Goal: Task Accomplishment & Management: Use online tool/utility

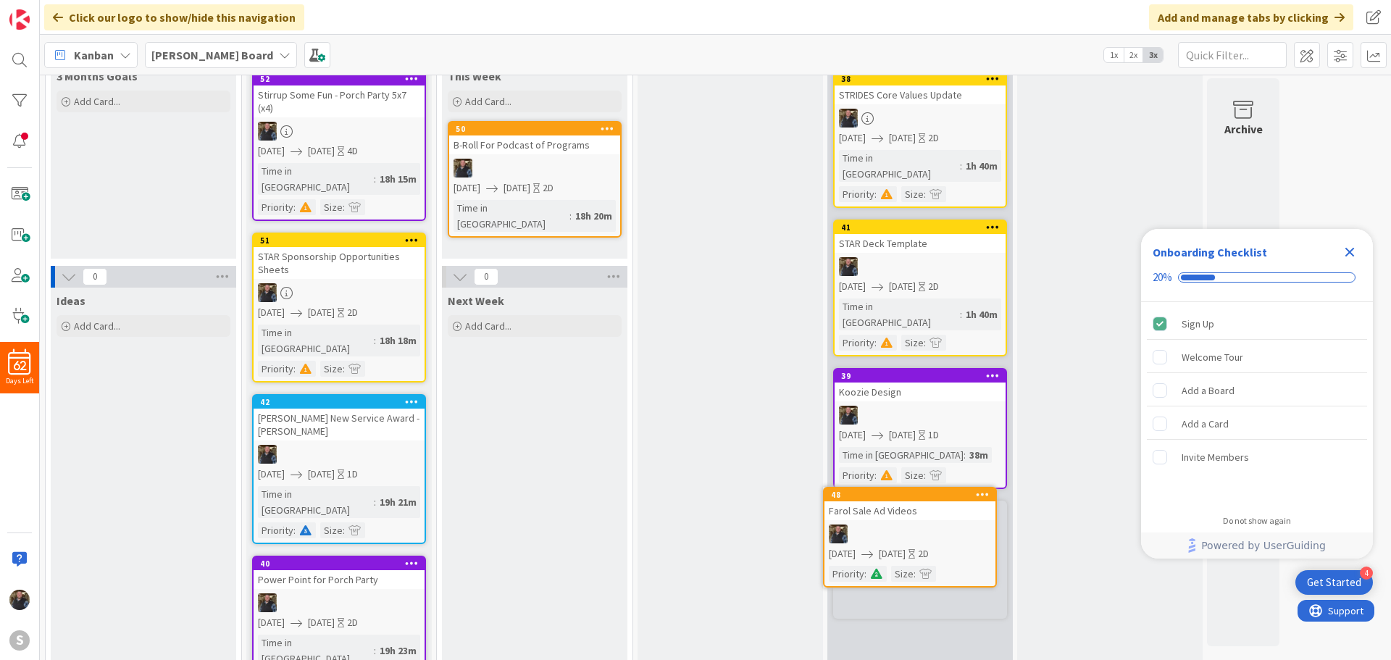
scroll to position [98, 0]
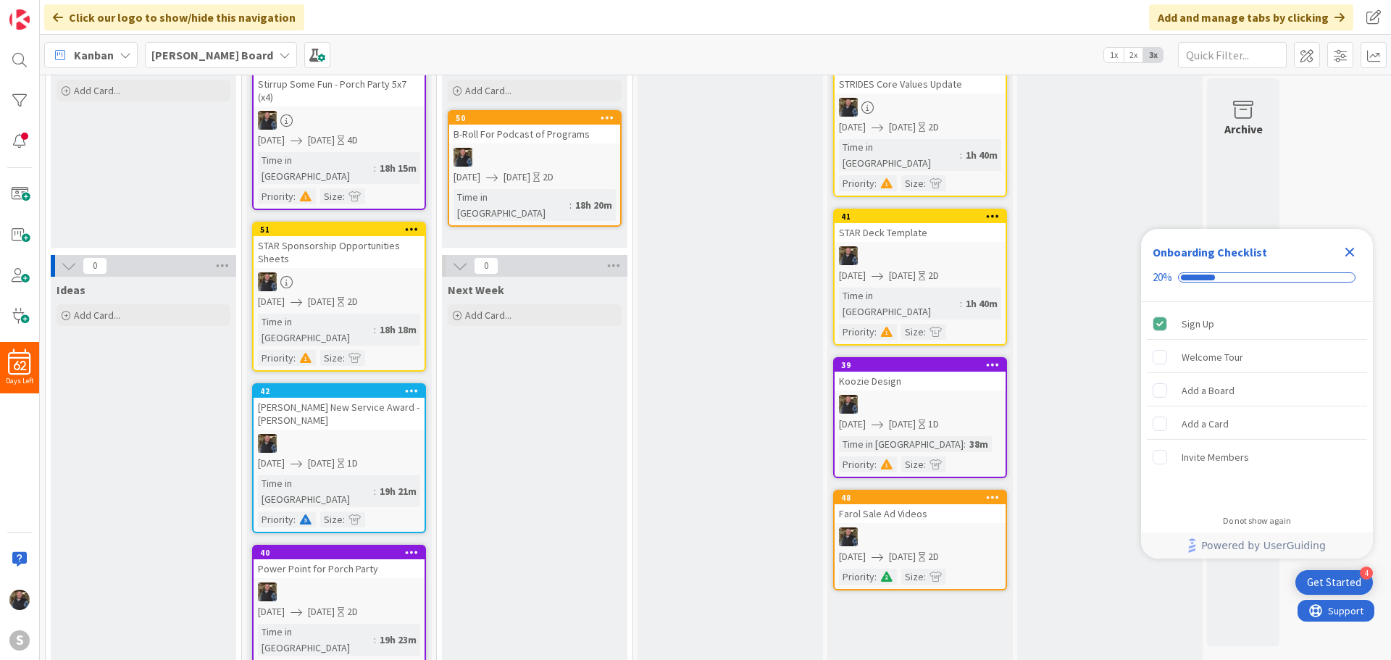
click at [762, 465] on div "In Progress Add Card..." at bounding box center [731, 422] width 186 height 840
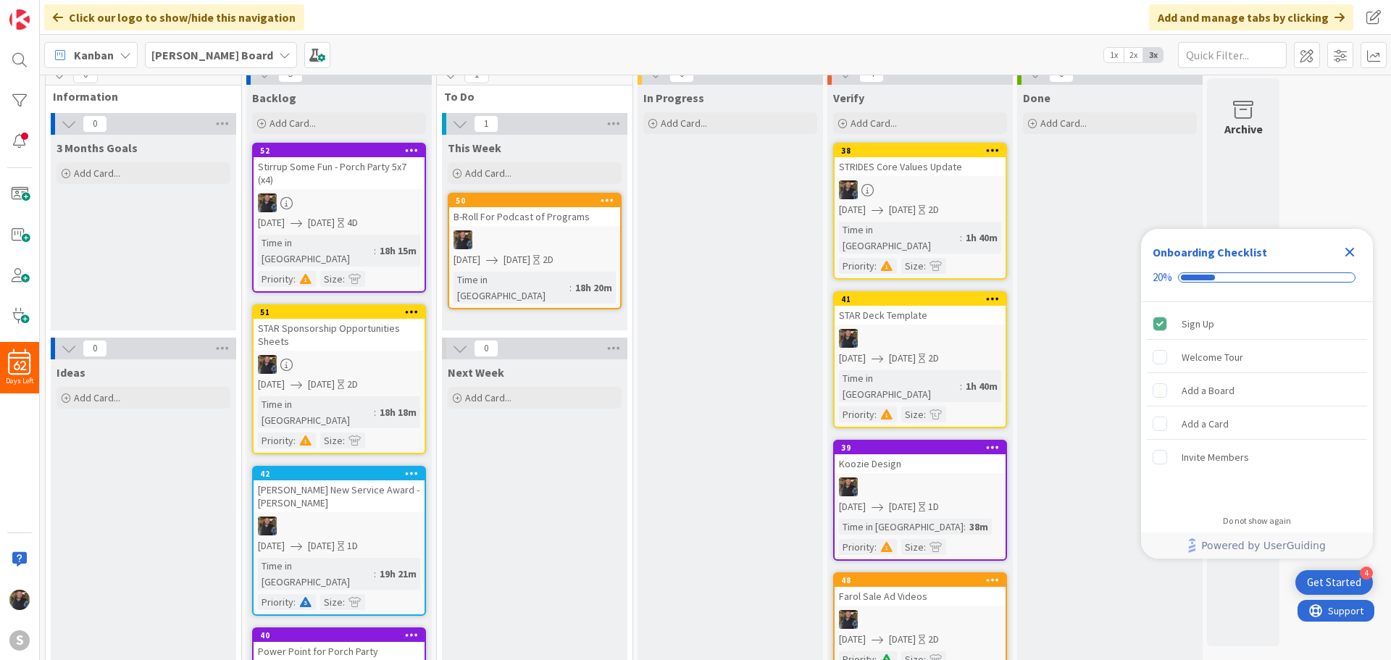
scroll to position [0, 0]
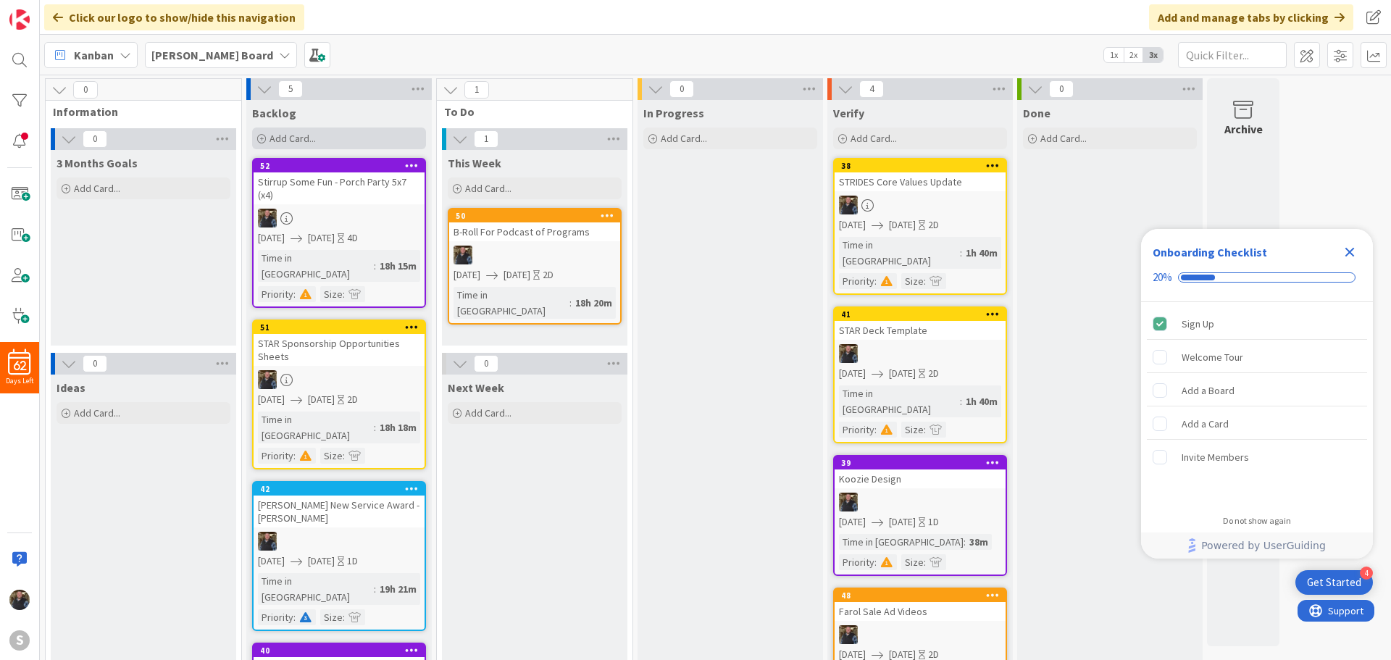
click at [285, 134] on span "Add Card..." at bounding box center [293, 138] width 46 height 13
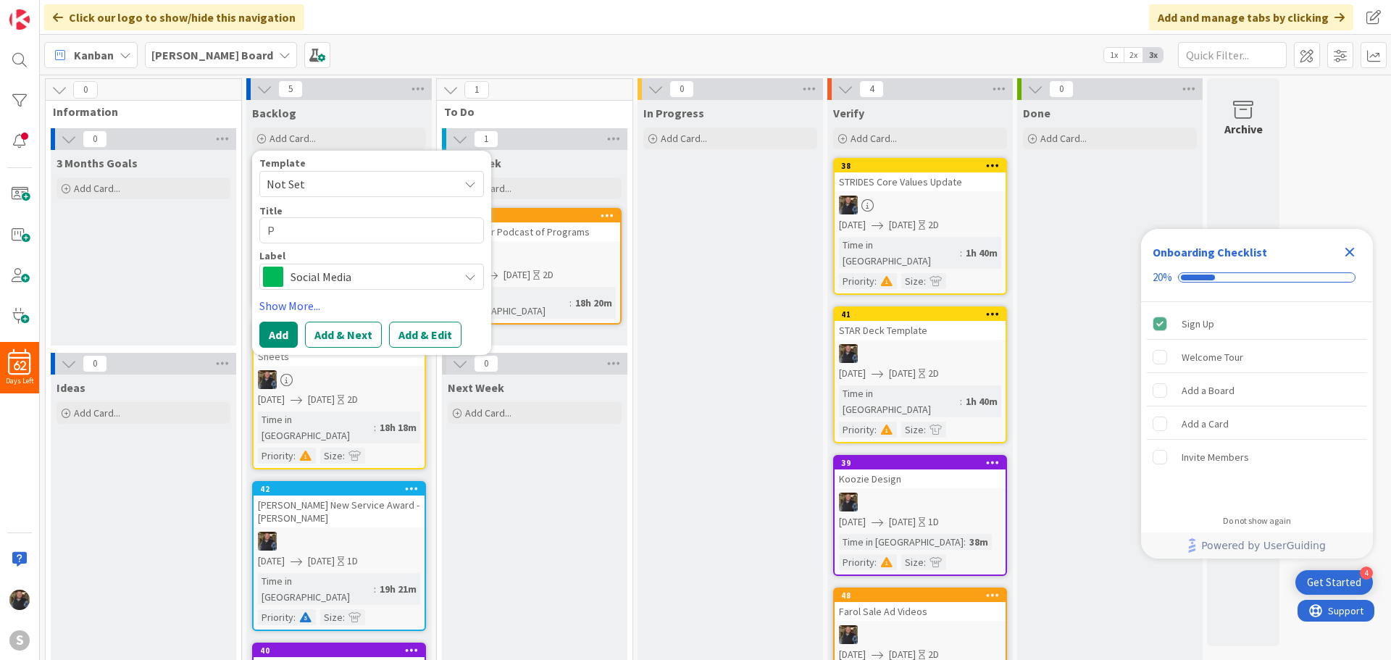
type textarea "x"
type textarea "P"
type textarea "x"
type textarea "Pu"
type textarea "x"
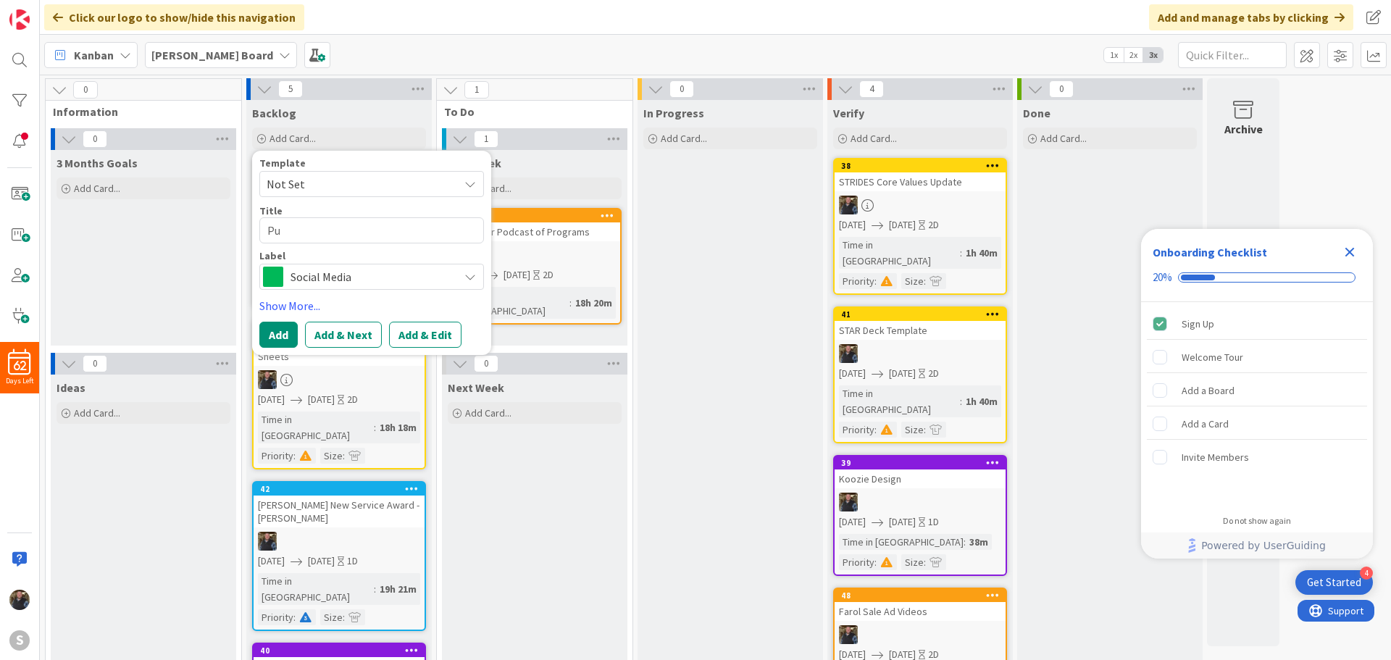
type textarea "Puk"
type textarea "x"
type textarea "Pukn"
type textarea "x"
type textarea "Puk"
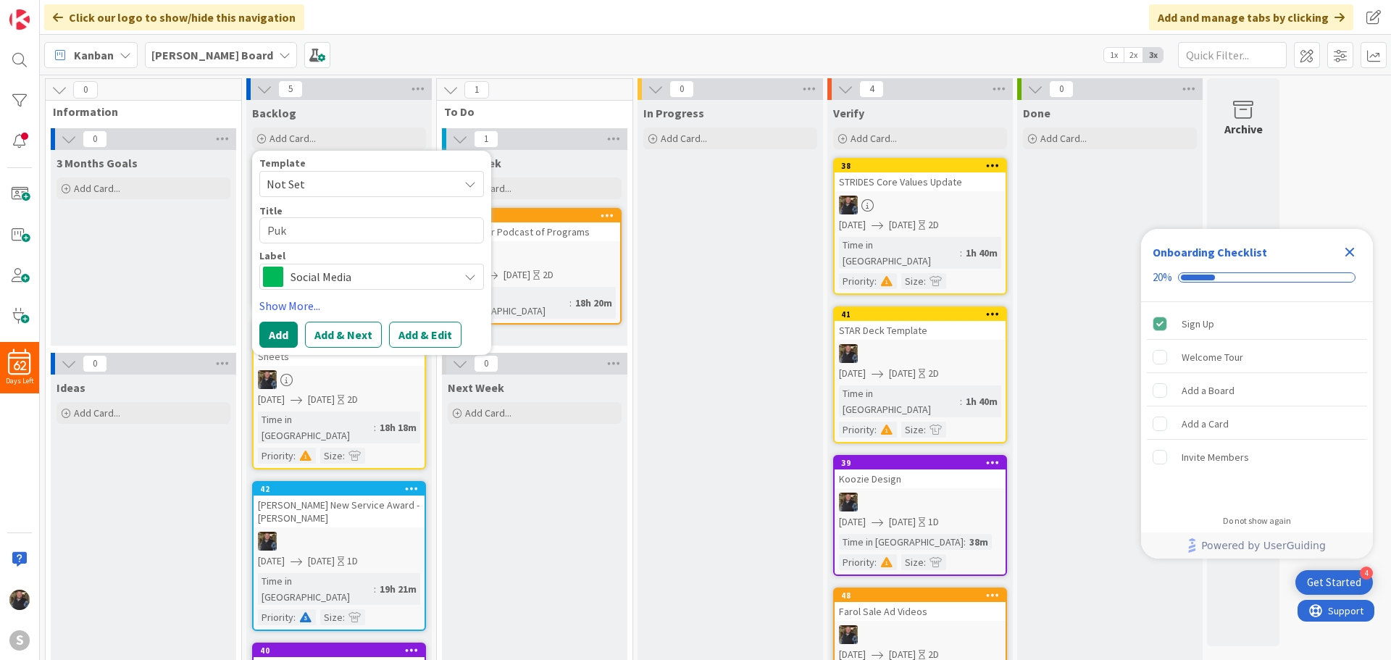
type textarea "x"
type textarea "Pu"
type textarea "x"
type textarea "Pun"
type textarea "x"
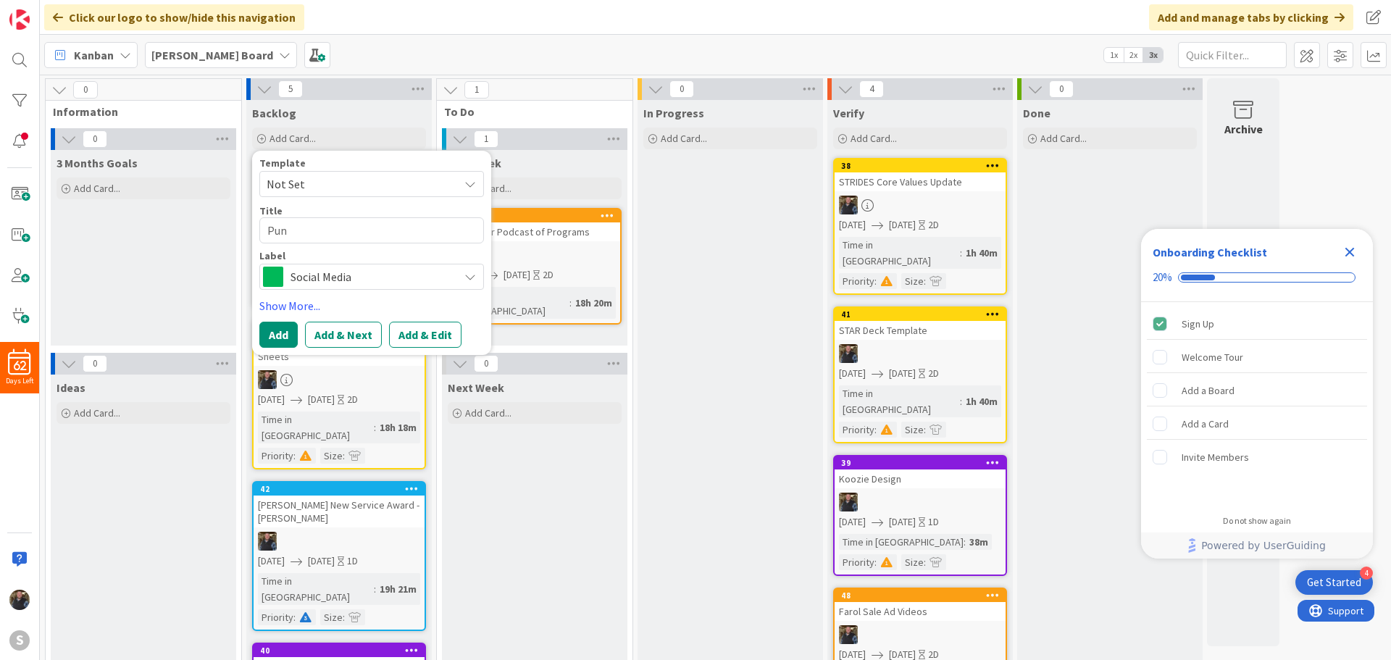
type textarea "Punk"
type textarea "x"
type textarea "Punky"
type textarea "x"
type textarea "Punky'"
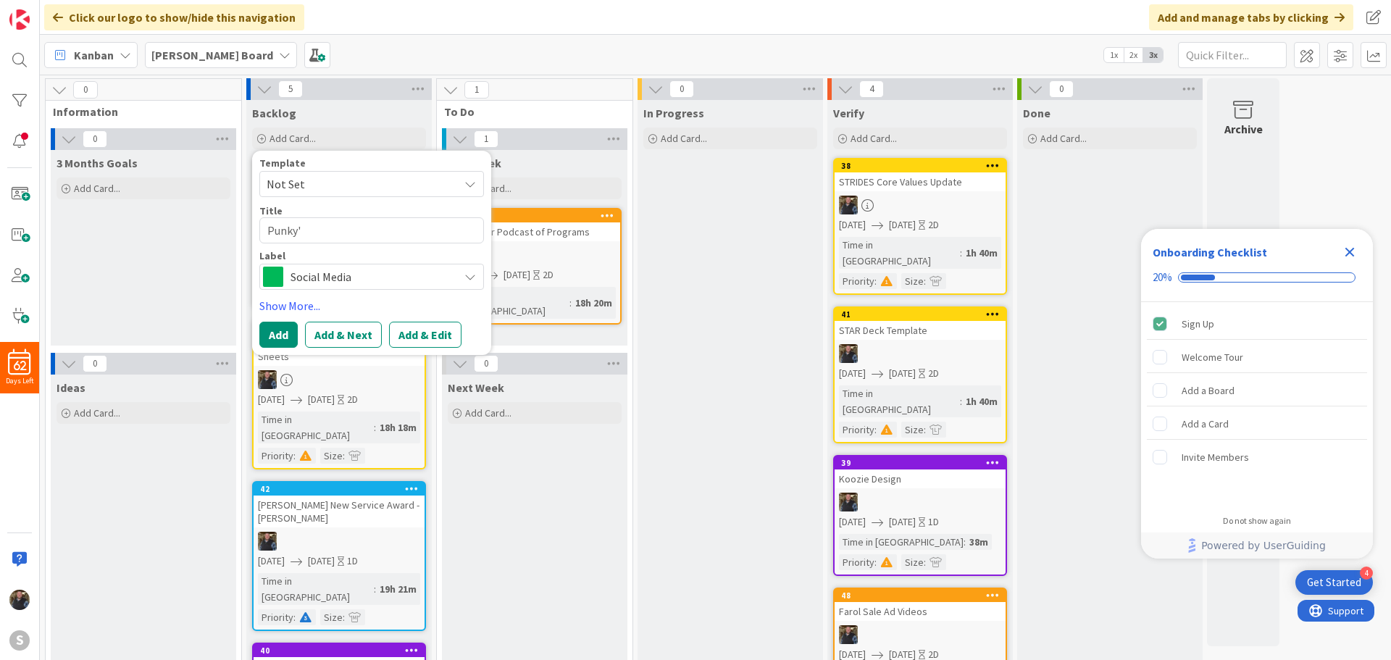
type textarea "x"
type textarea "Punky's"
type textarea "x"
type textarea "Punky's"
type textarea "x"
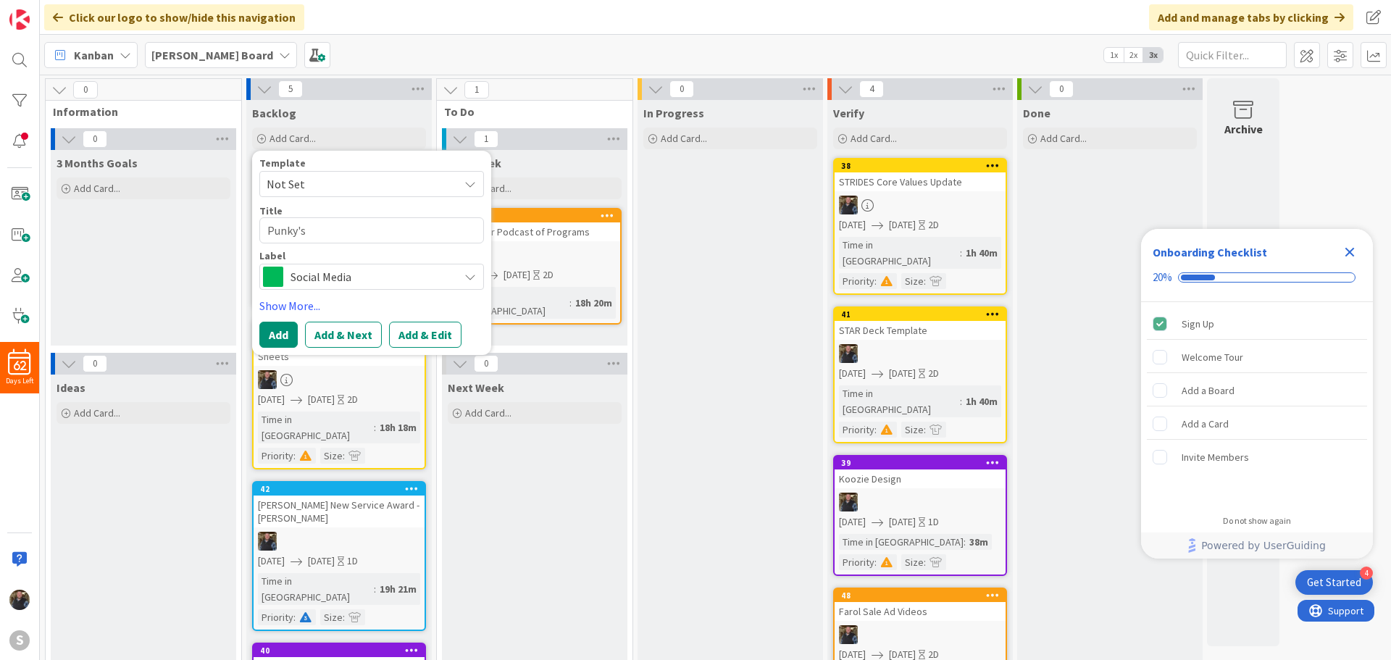
type textarea "Punky's P"
type textarea "x"
type textarea "Punky's Pi"
type textarea "x"
type textarea "Punky's Pic"
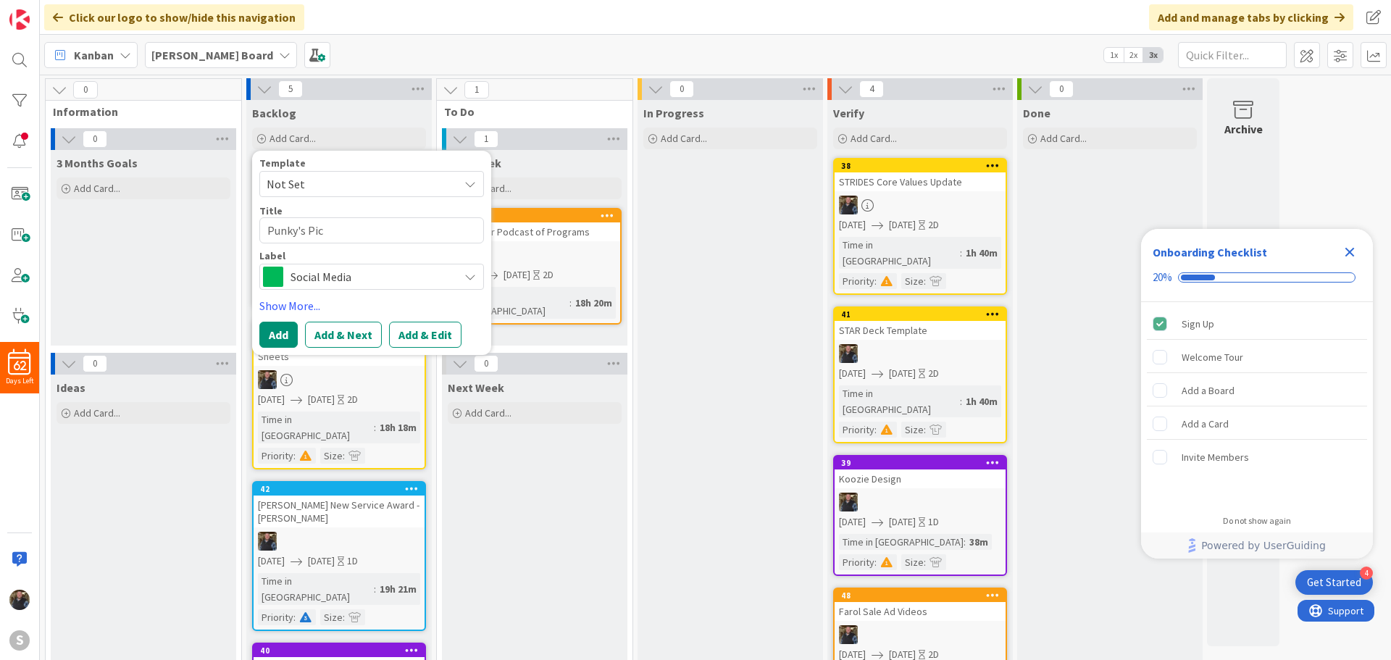
type textarea "x"
type textarea "Punky's Pick"
type textarea "x"
type textarea "Punky's Picks"
type textarea "x"
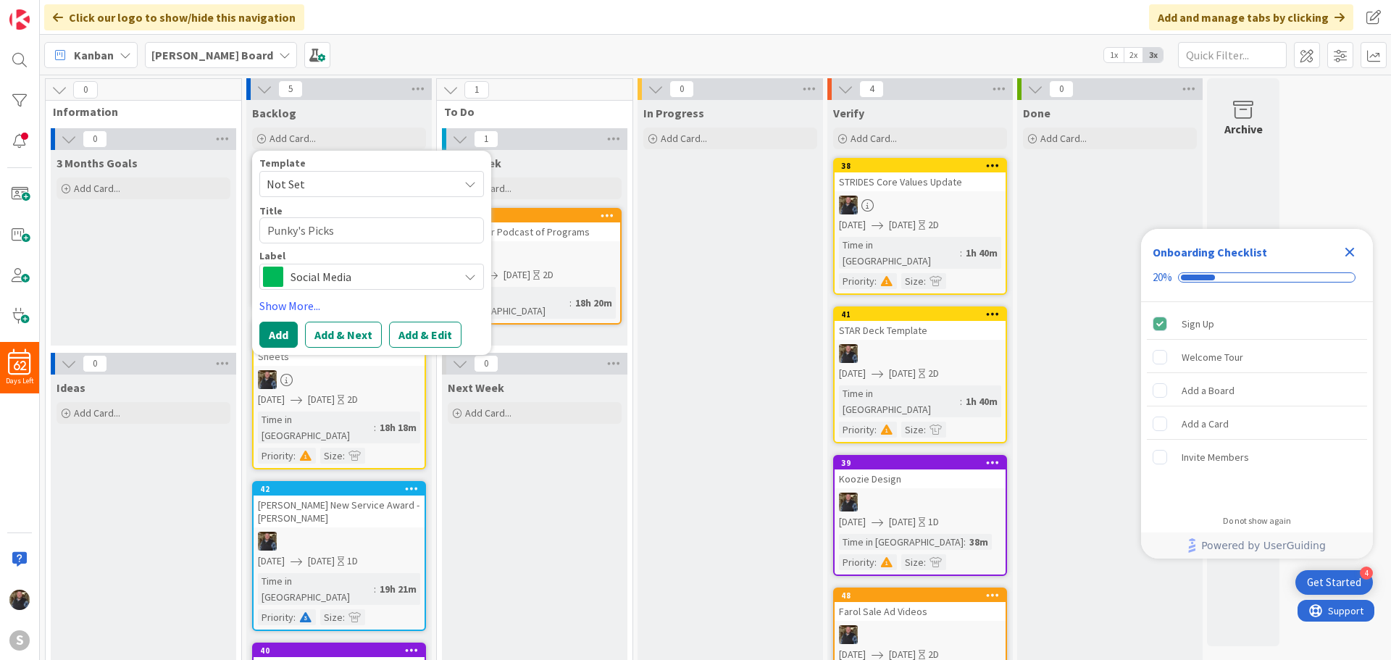
type textarea "Punky's Picks"
type textarea "x"
type textarea "[PERSON_NAME]'s Picks W"
type textarea "x"
type textarea "Punky's Picks We"
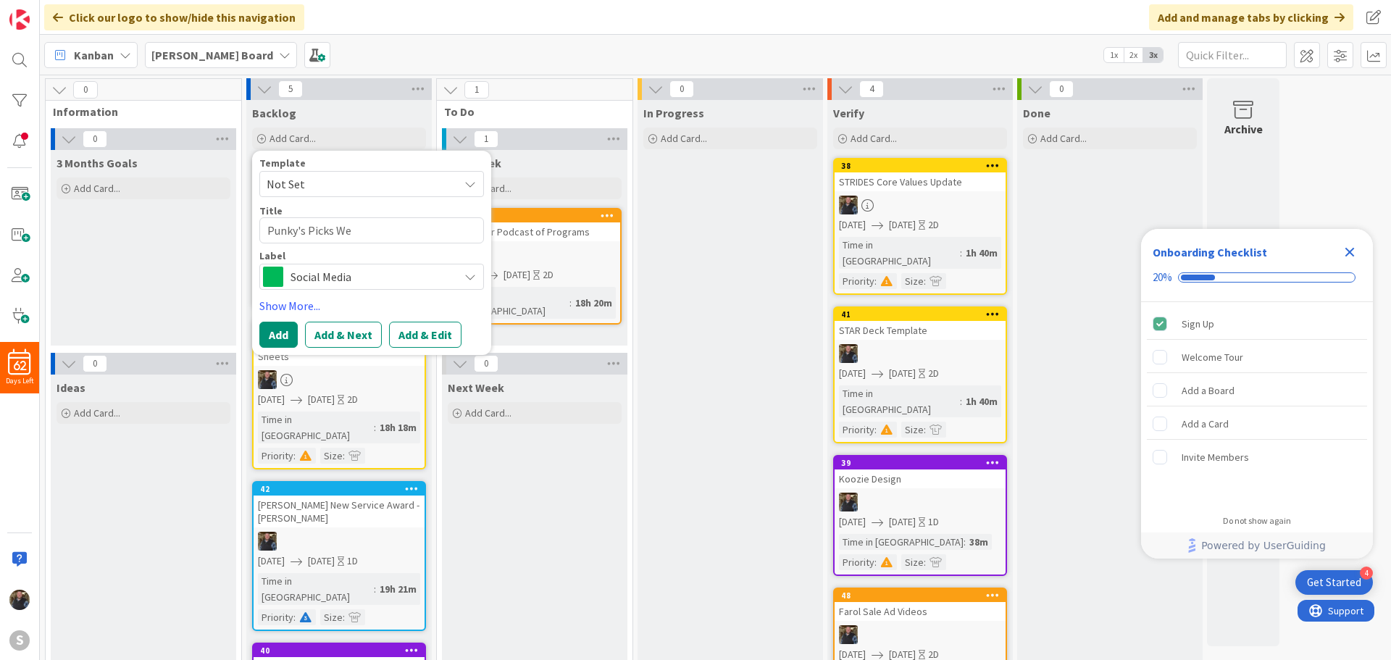
type textarea "x"
type textarea "Punky's Picks Wee"
type textarea "x"
type textarea "[PERSON_NAME]'s Picks Week"
type textarea "x"
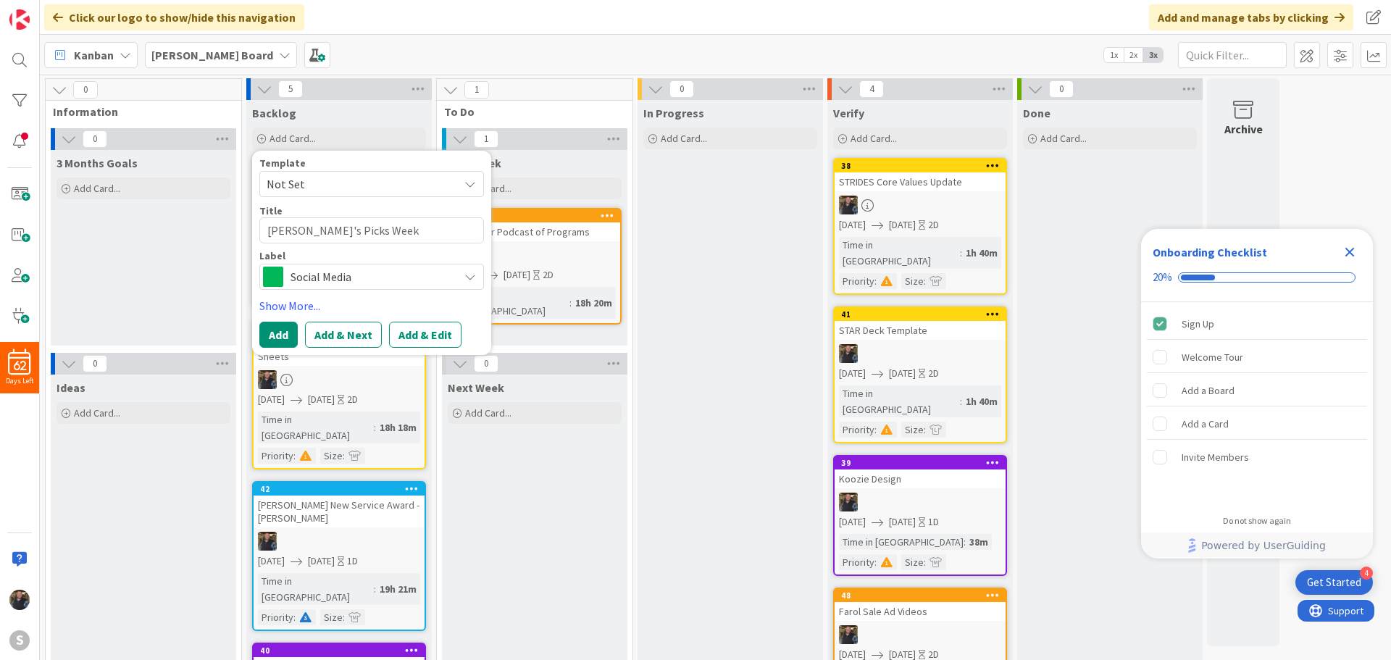
type textarea "[PERSON_NAME]'s Picks Week"
type textarea "x"
type textarea "Punky's Picks Week 5"
type textarea "x"
type textarea "Punky's Picks Week 5"
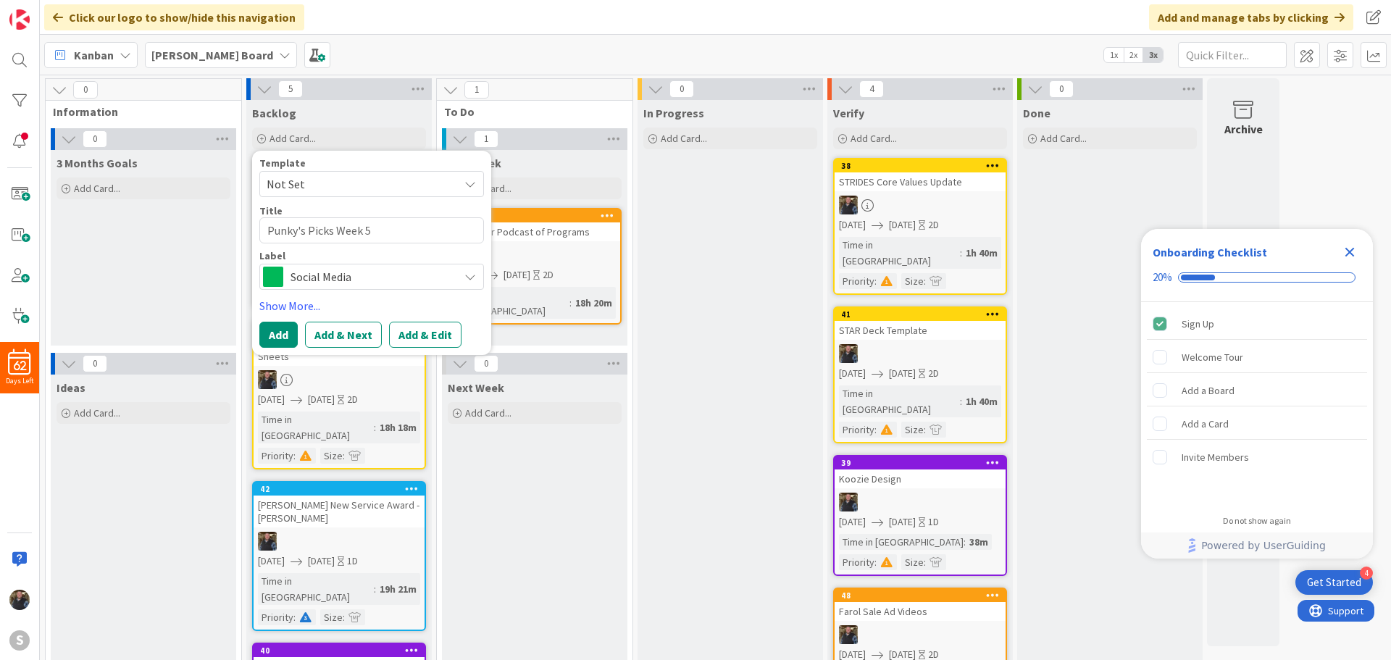
type textarea "x"
type textarea "Punky's Picks Week 5 -"
type textarea "x"
type textarea "Punky's Picks Week 5 -"
type textarea "x"
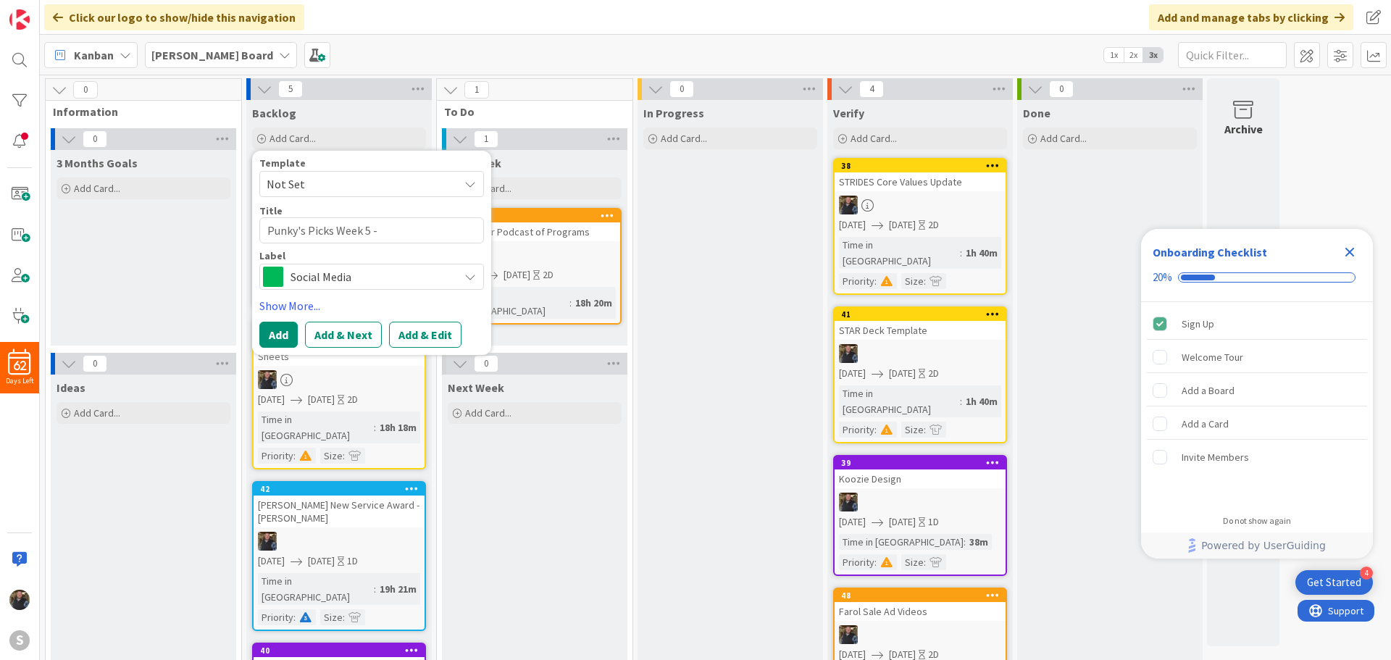
type textarea "Punky's Picks Week 5 - G"
type textarea "x"
type textarea "Punky's Picks Week 5 - Gr"
type textarea "x"
type textarea "Punky's Picks Week 5 - Gra"
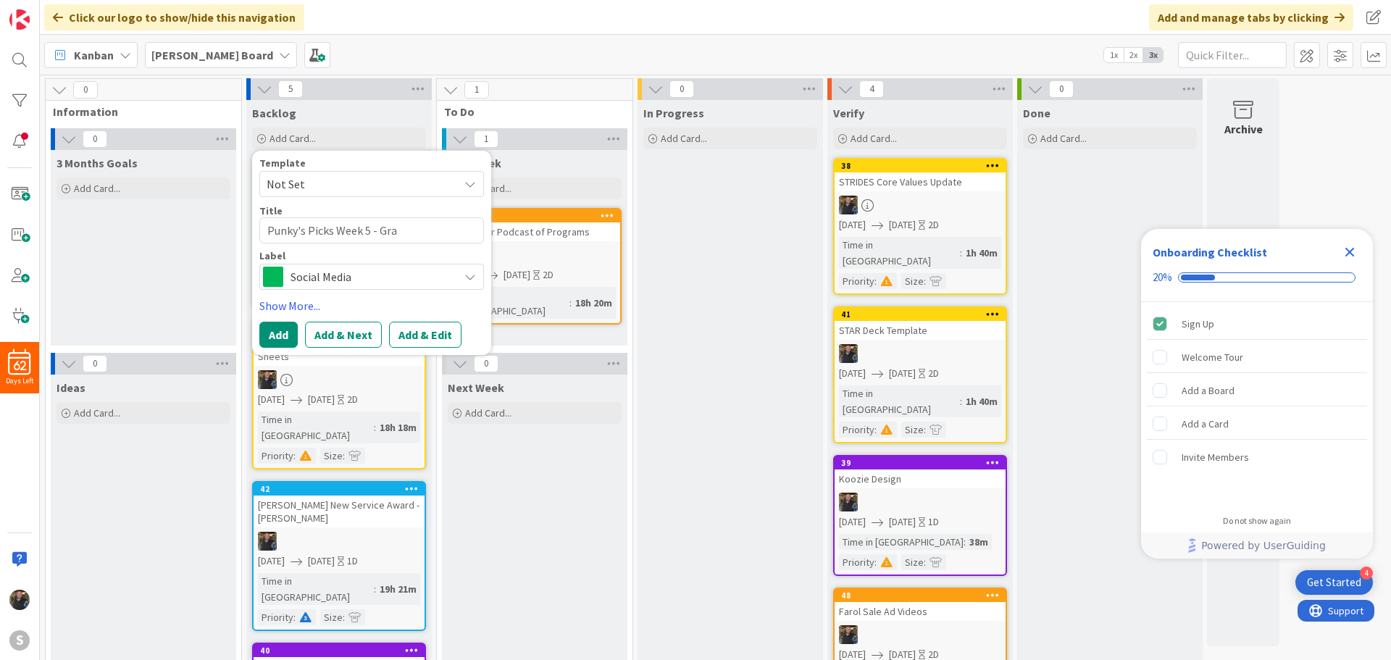
type textarea "x"
type textarea "Punky's Picks Week 5 - Grap"
type textarea "x"
type textarea "[PERSON_NAME]'s Picks Week 5 - Graph"
type textarea "x"
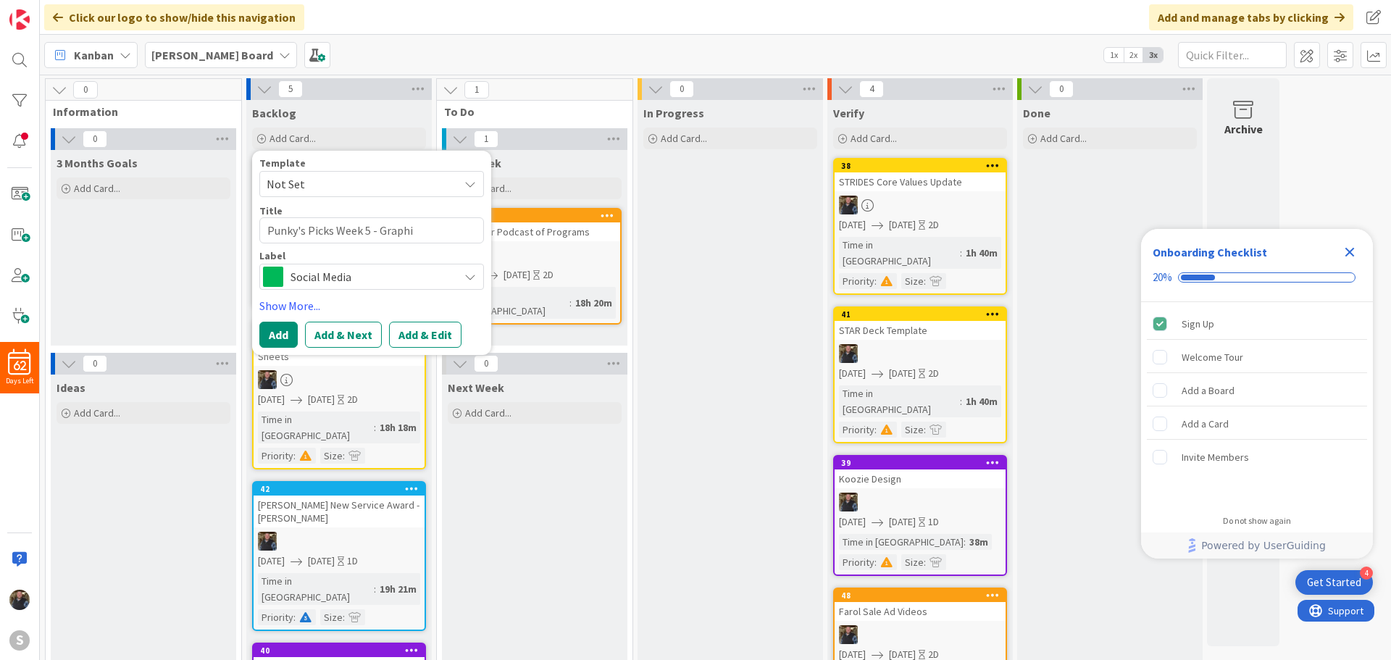
type textarea "Punky's Picks Week 5 - Graphic"
type textarea "x"
type textarea "Punky's Picks Week 5 - Graphics"
click at [276, 300] on link "Show More..." at bounding box center [371, 305] width 225 height 17
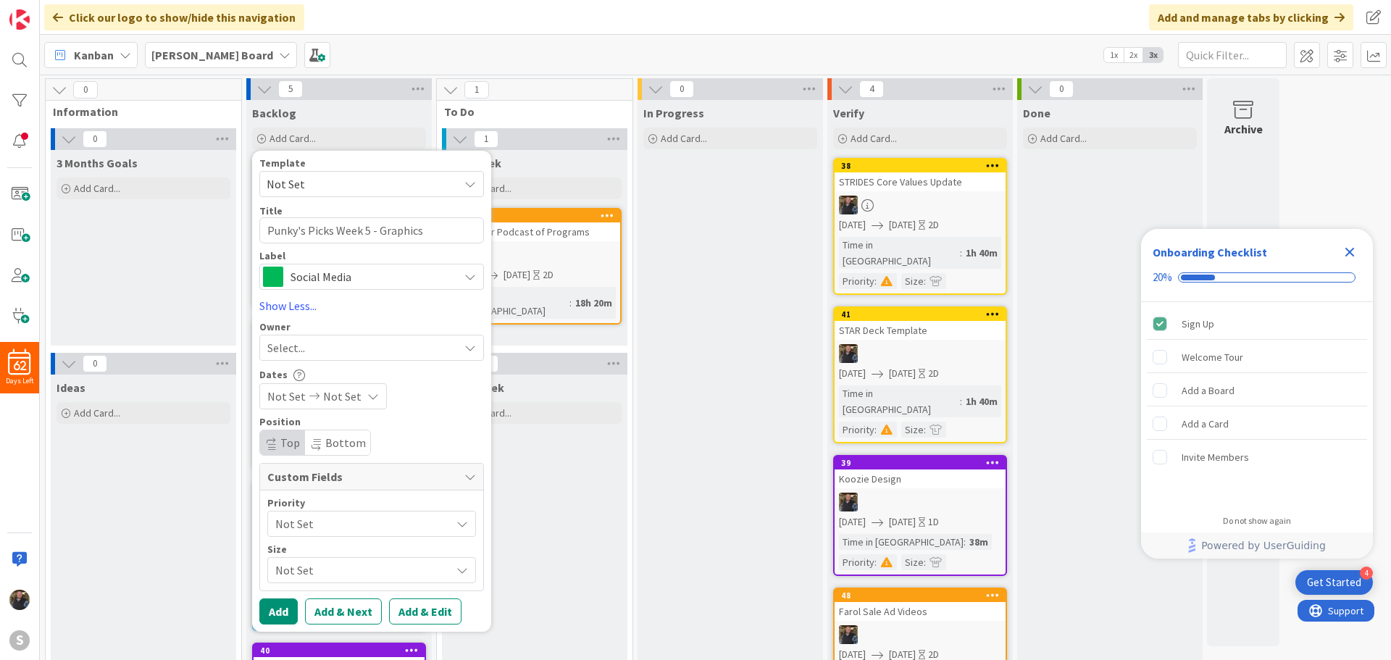
click at [290, 350] on span "Select..." at bounding box center [286, 347] width 38 height 17
click at [272, 413] on span at bounding box center [273, 415] width 12 height 22
type textarea "x"
click at [289, 401] on span "Not Set" at bounding box center [286, 396] width 38 height 17
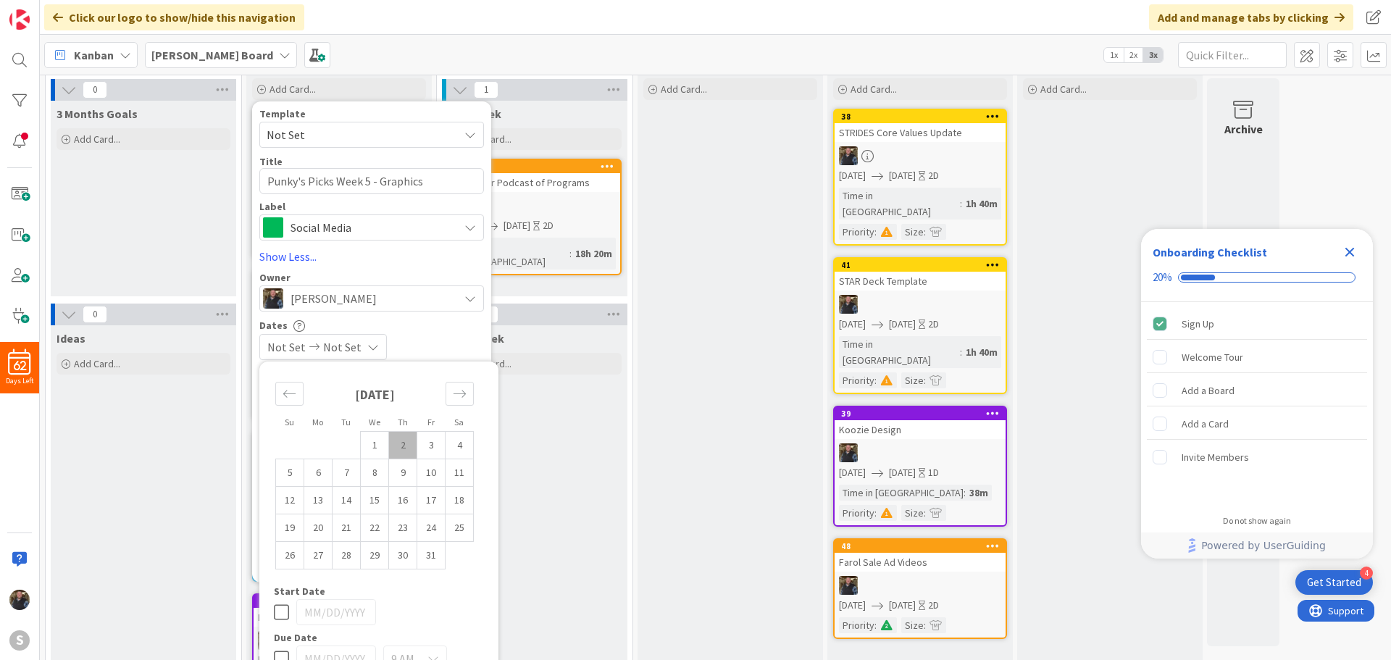
scroll to position [72, 0]
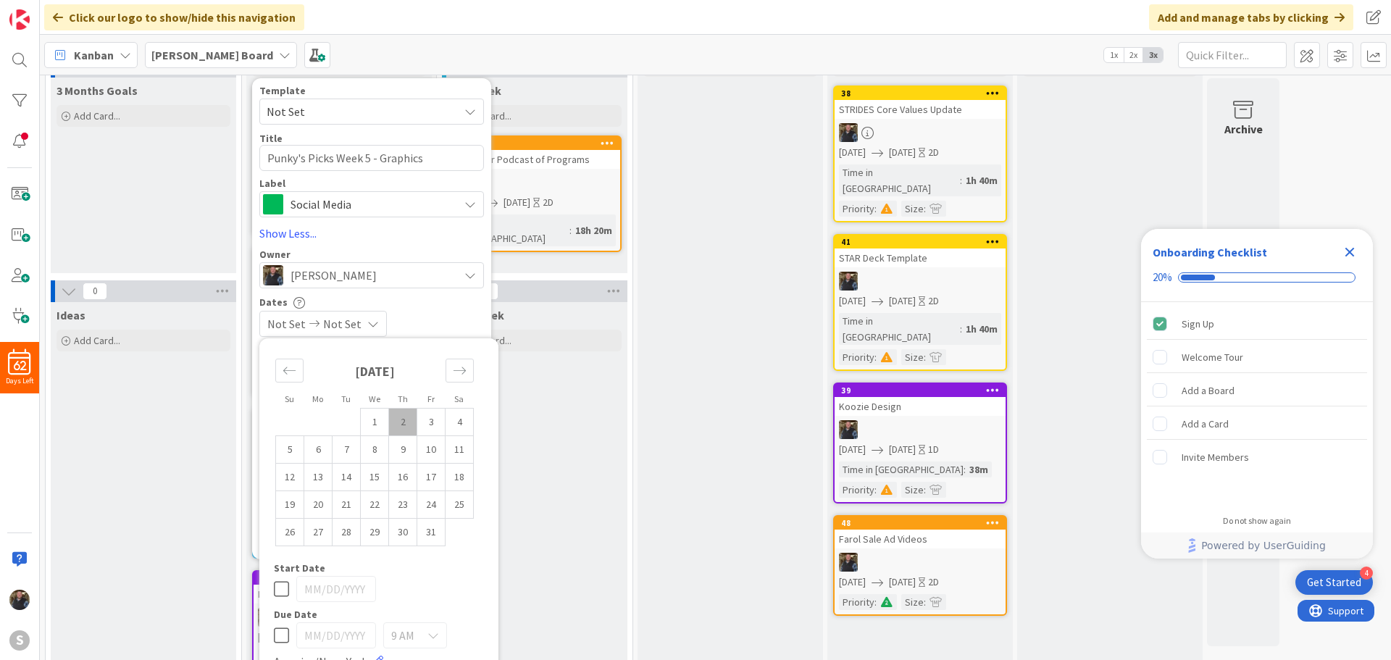
click at [283, 591] on icon at bounding box center [281, 588] width 15 height 17
type input "[DATE]"
type textarea "x"
click at [283, 635] on icon at bounding box center [281, 635] width 15 height 17
type input "[DATE]"
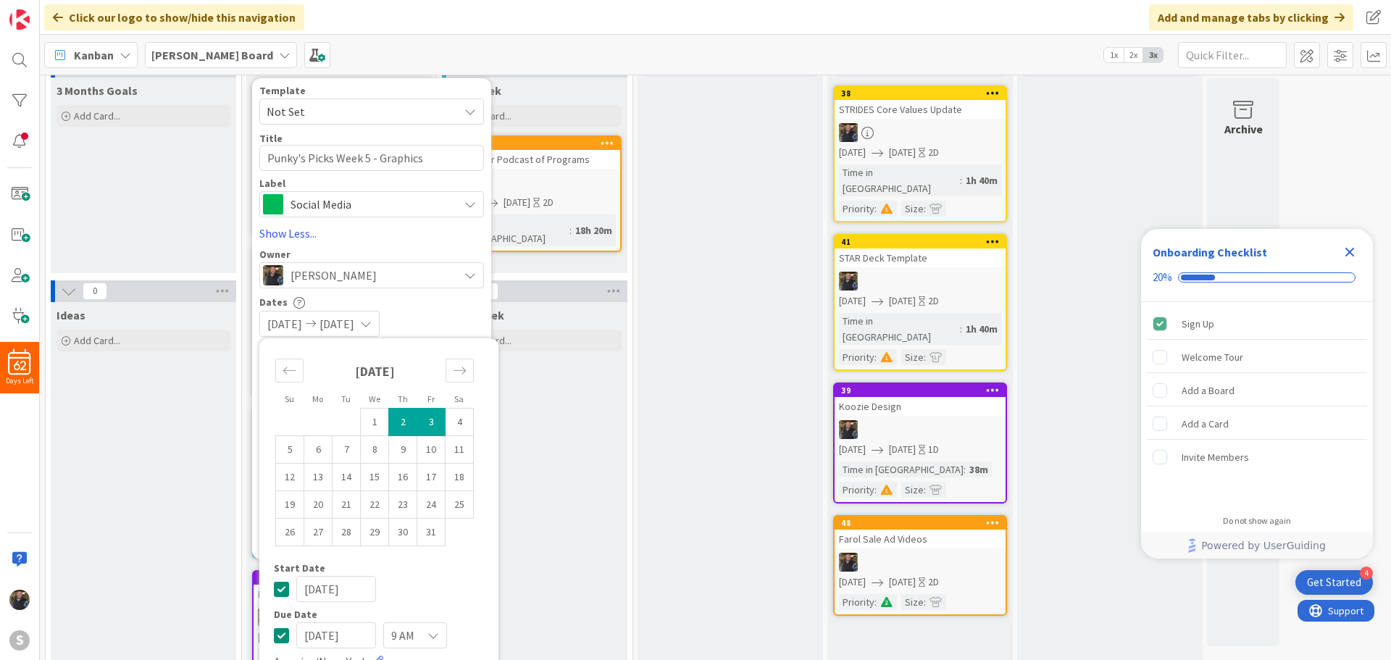
click at [422, 635] on div "9 AM" at bounding box center [415, 635] width 64 height 26
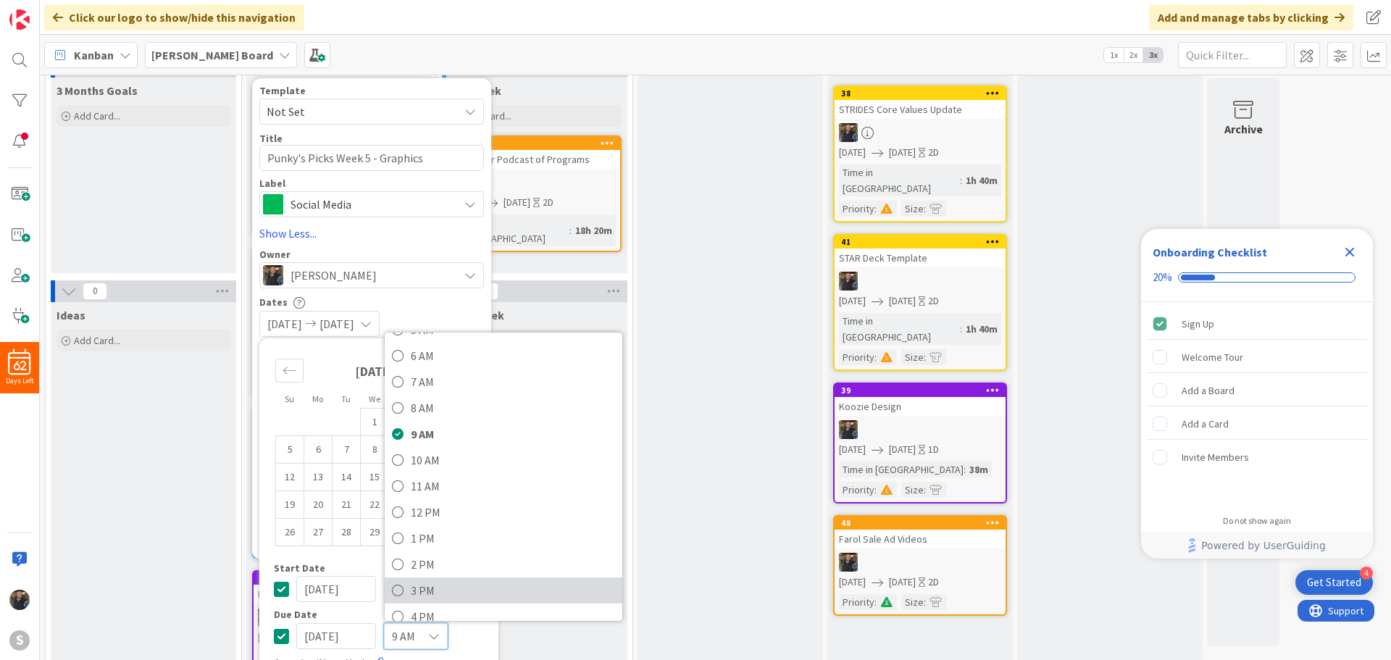
scroll to position [217, 0]
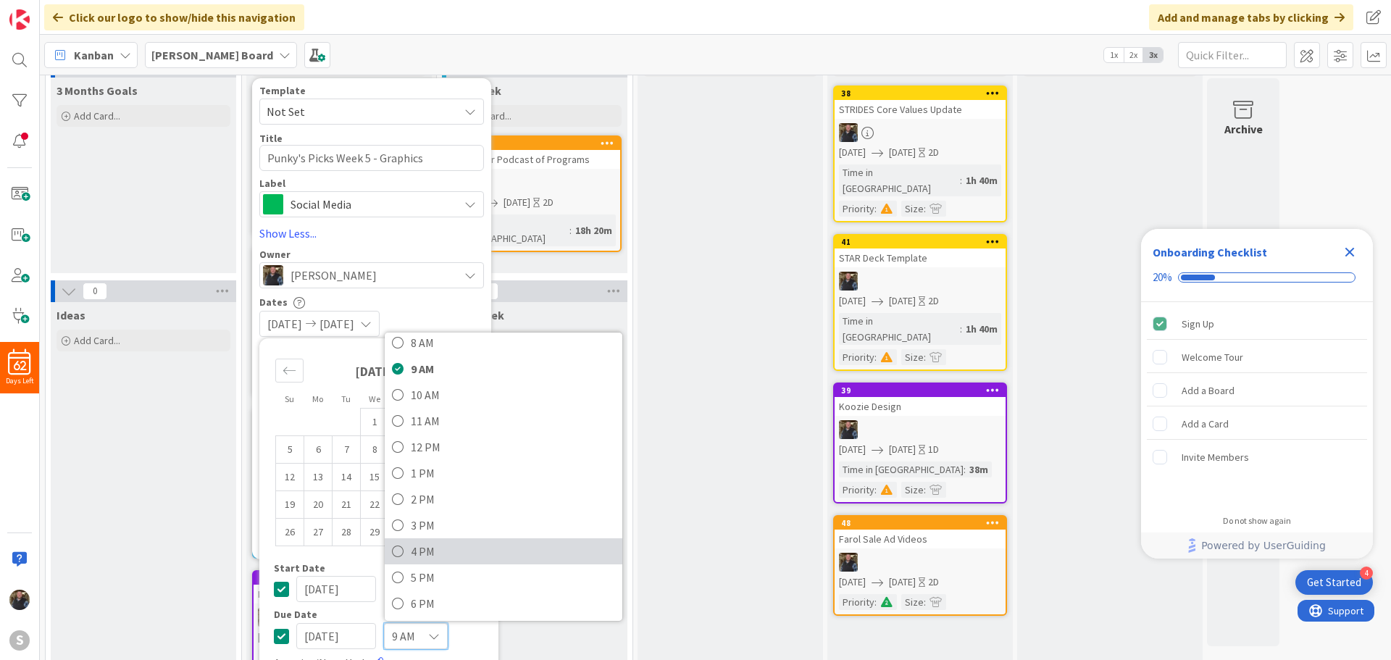
click at [391, 548] on link "4 PM" at bounding box center [504, 551] width 238 height 26
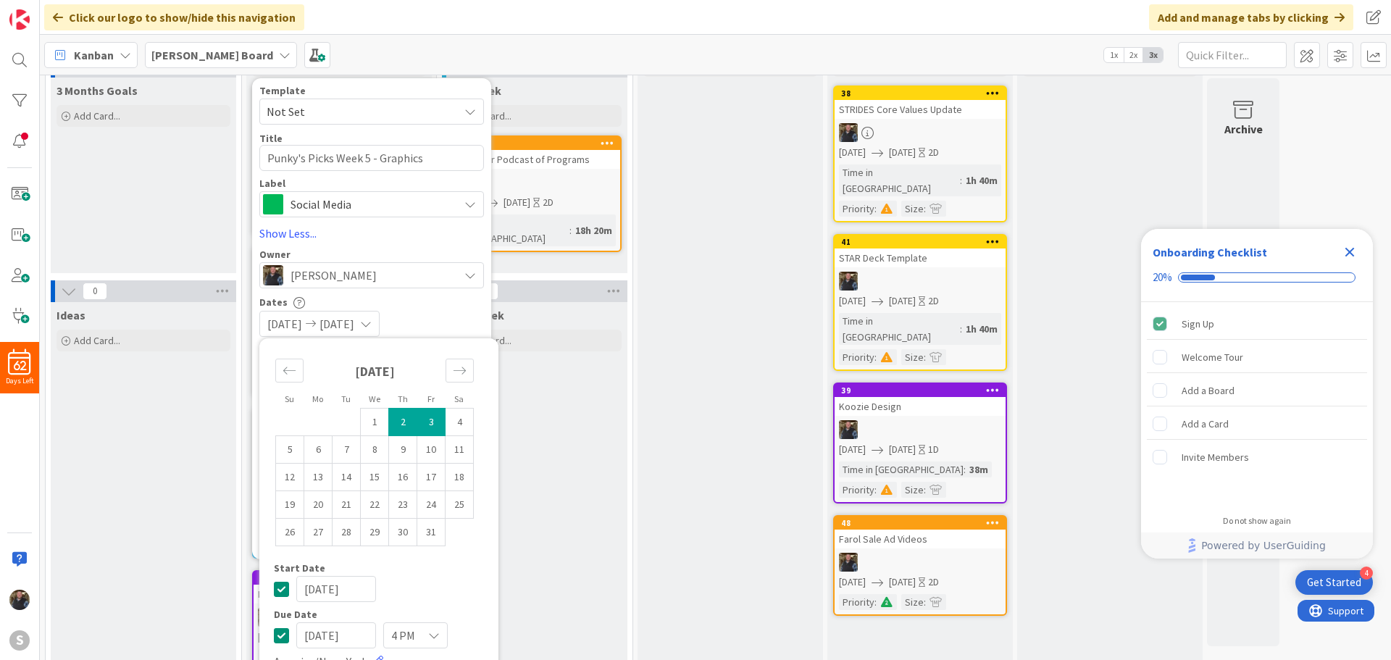
click at [407, 607] on div "Su Mo Tu We Th Fr Sa [DATE] 1 2 3 4 5 6 7 8 9 10 11 12 13 14 15 16 17 18 19 20 …" at bounding box center [379, 512] width 225 height 332
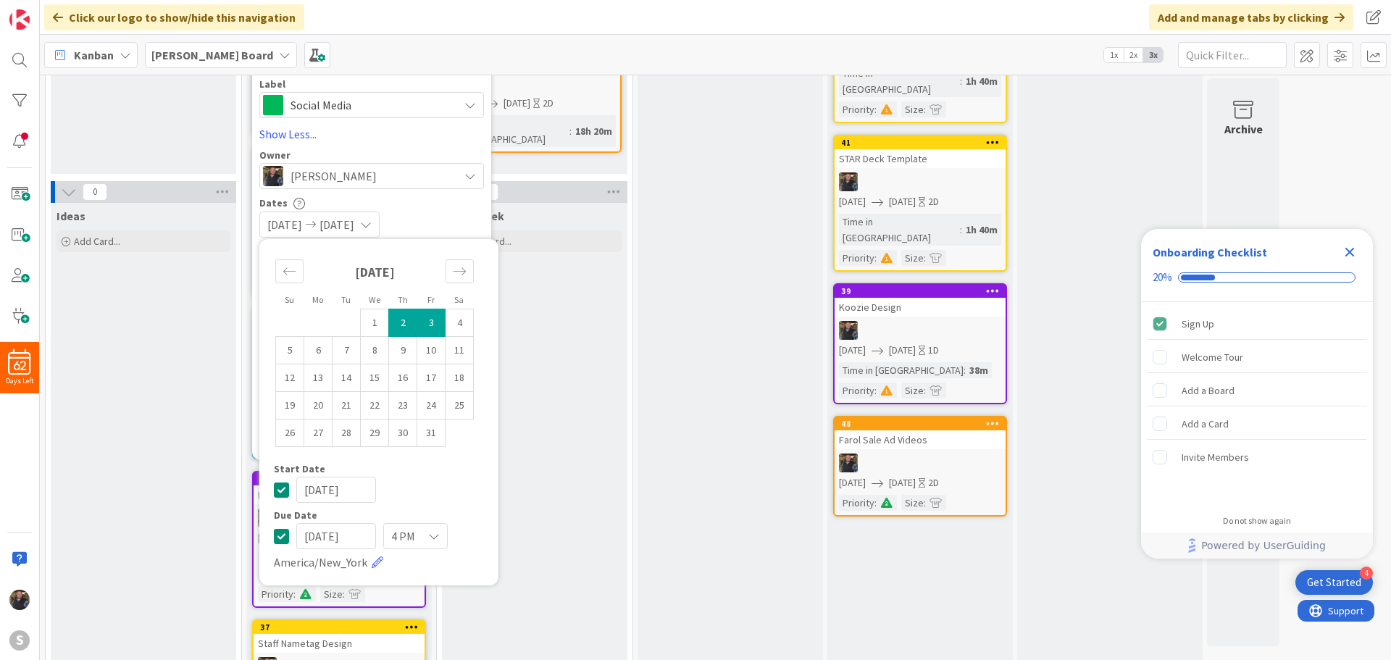
scroll to position [194, 0]
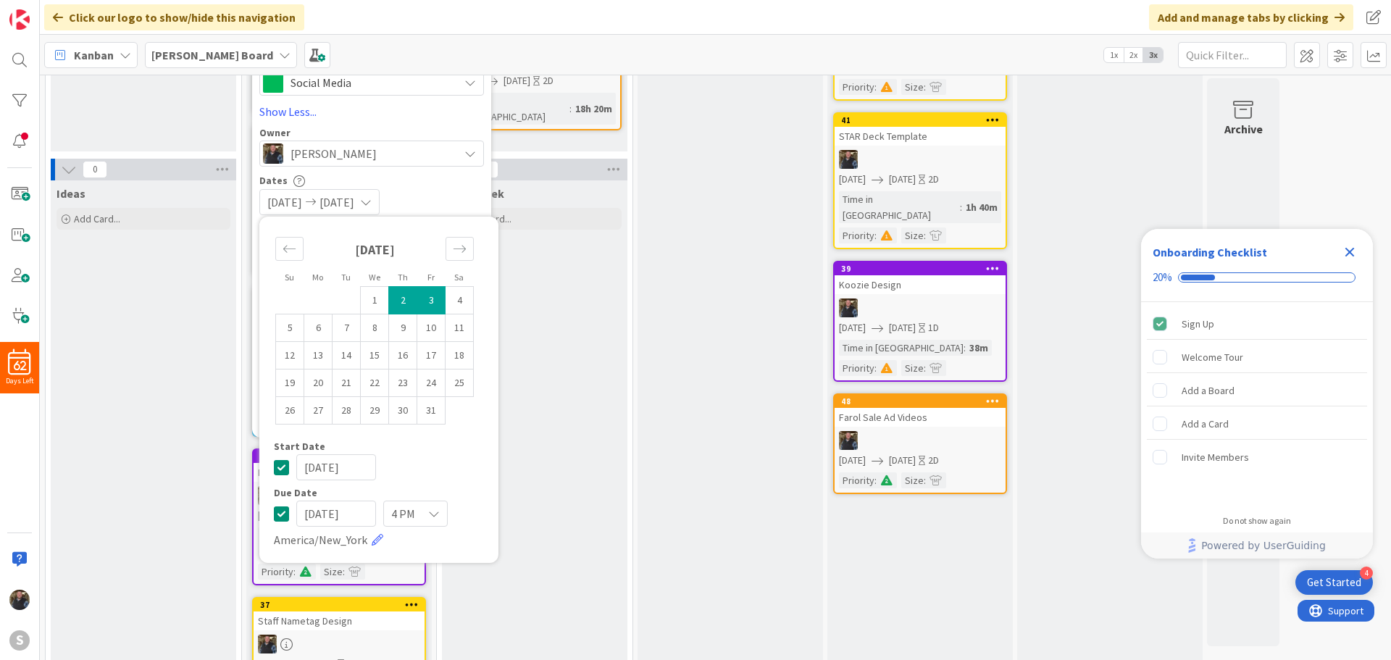
click at [433, 196] on div "[DATE] [DATE]" at bounding box center [371, 202] width 225 height 26
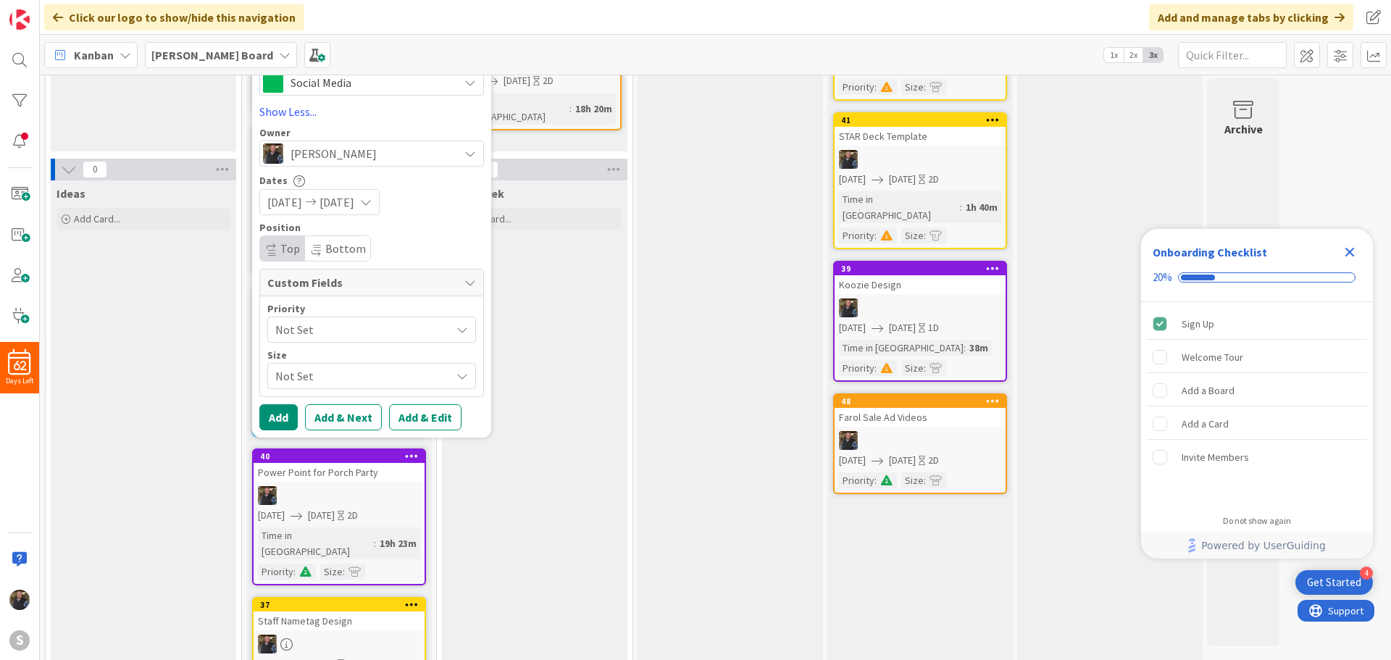
click at [334, 325] on span "Not Set" at bounding box center [359, 330] width 168 height 20
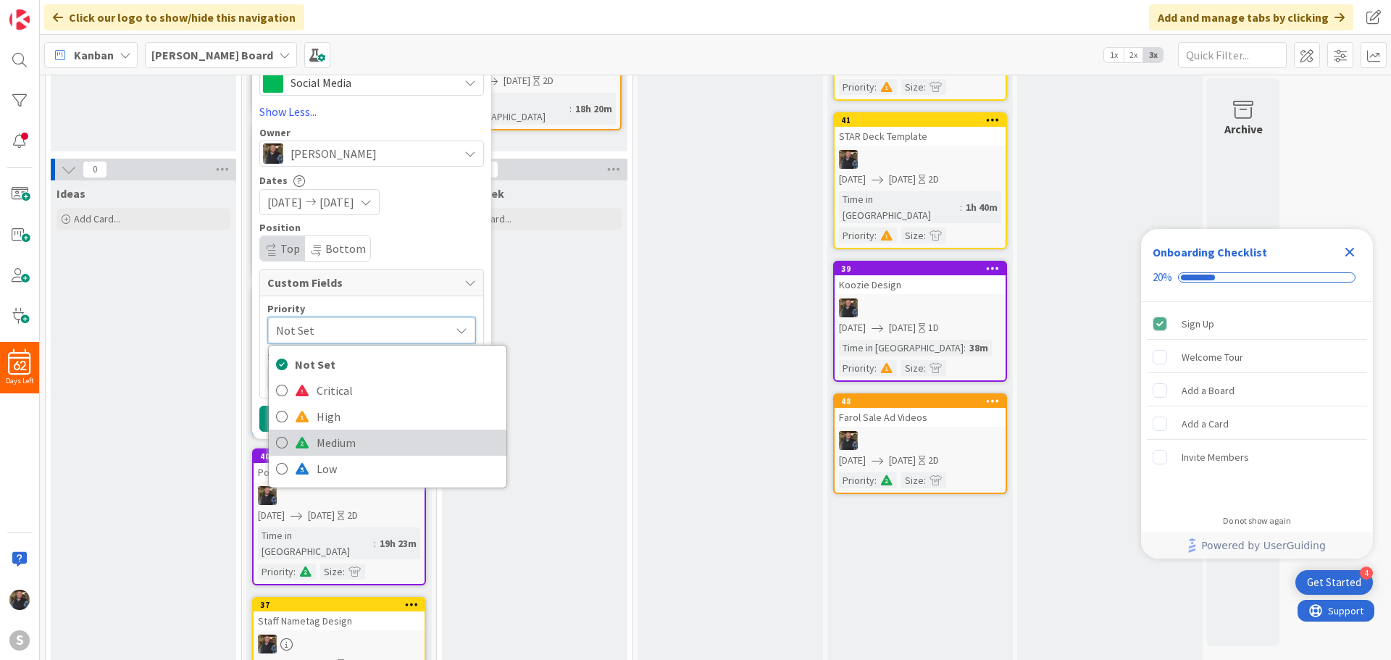
click at [276, 443] on icon at bounding box center [282, 443] width 12 height 22
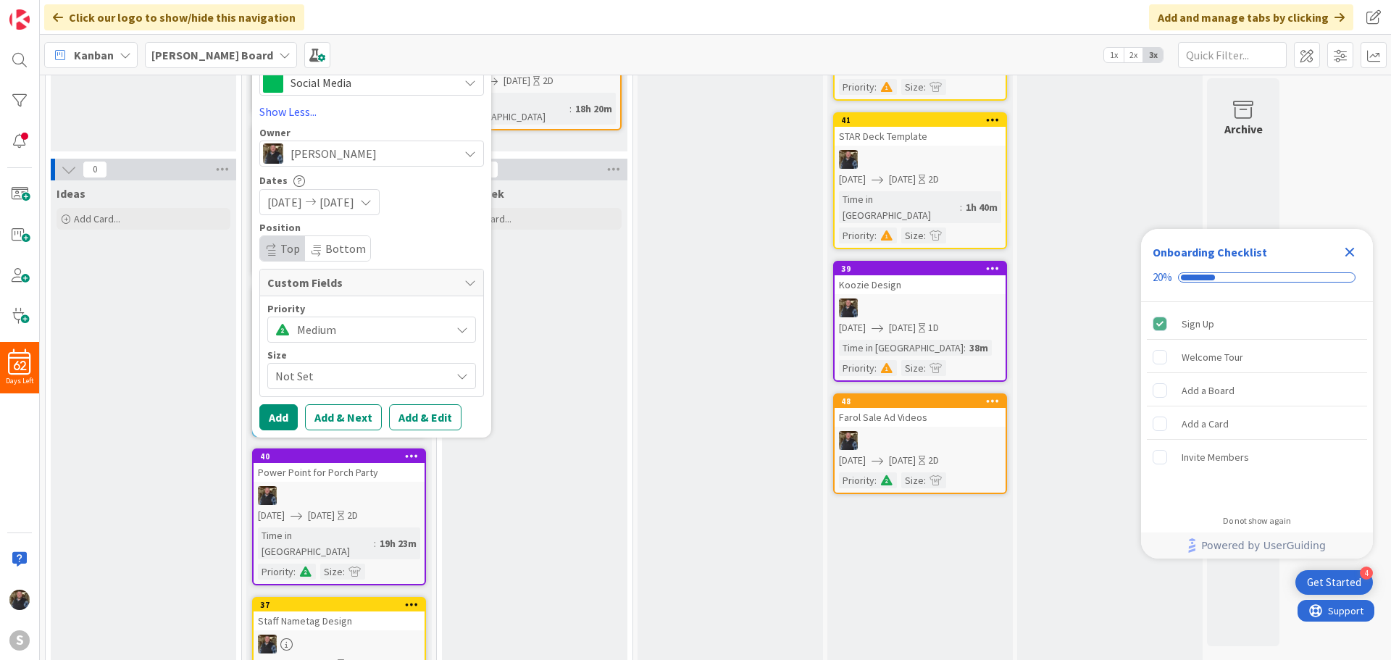
click at [291, 379] on span "Not Set" at bounding box center [359, 376] width 168 height 20
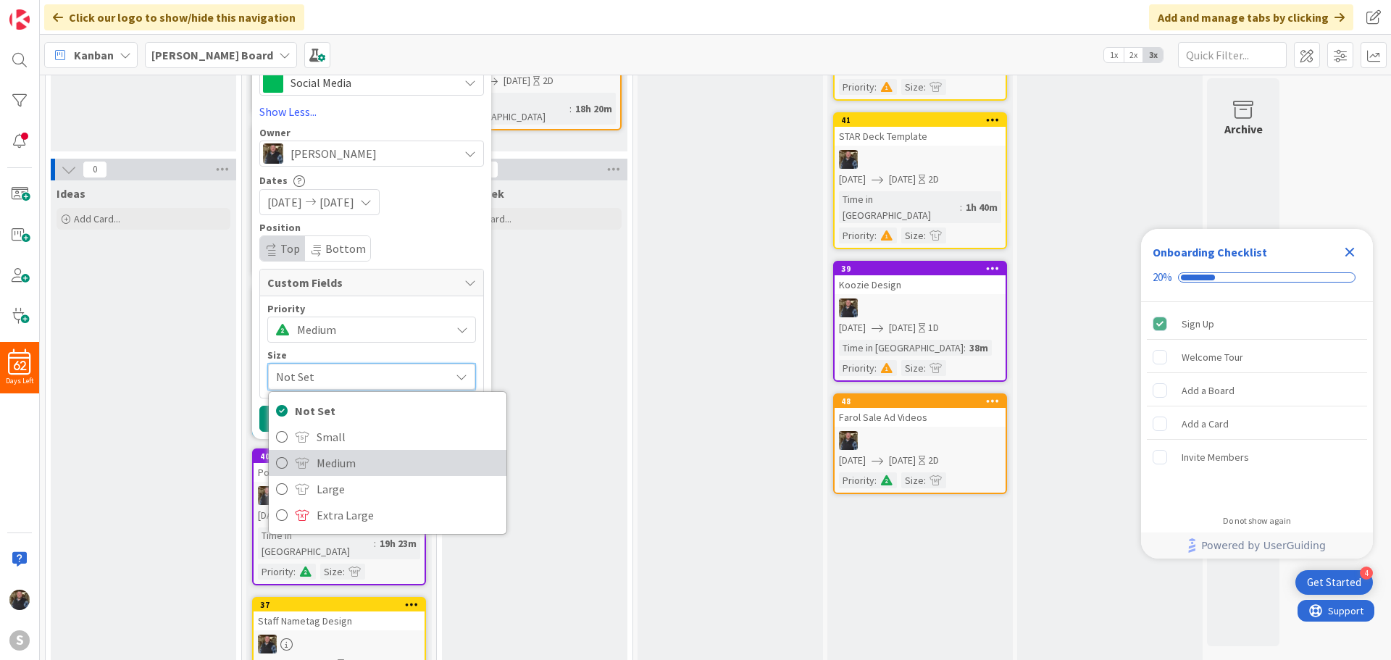
click at [277, 459] on icon at bounding box center [282, 463] width 12 height 22
type textarea "x"
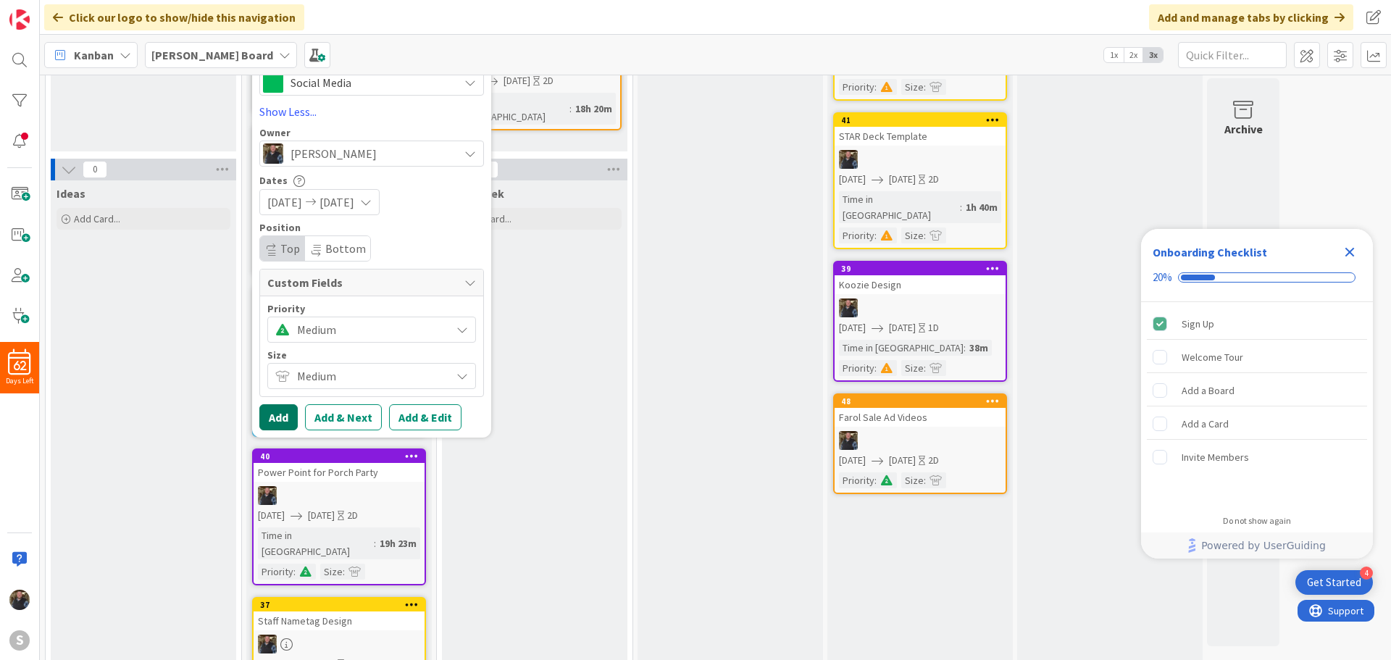
click at [275, 423] on button "Add" at bounding box center [278, 417] width 38 height 26
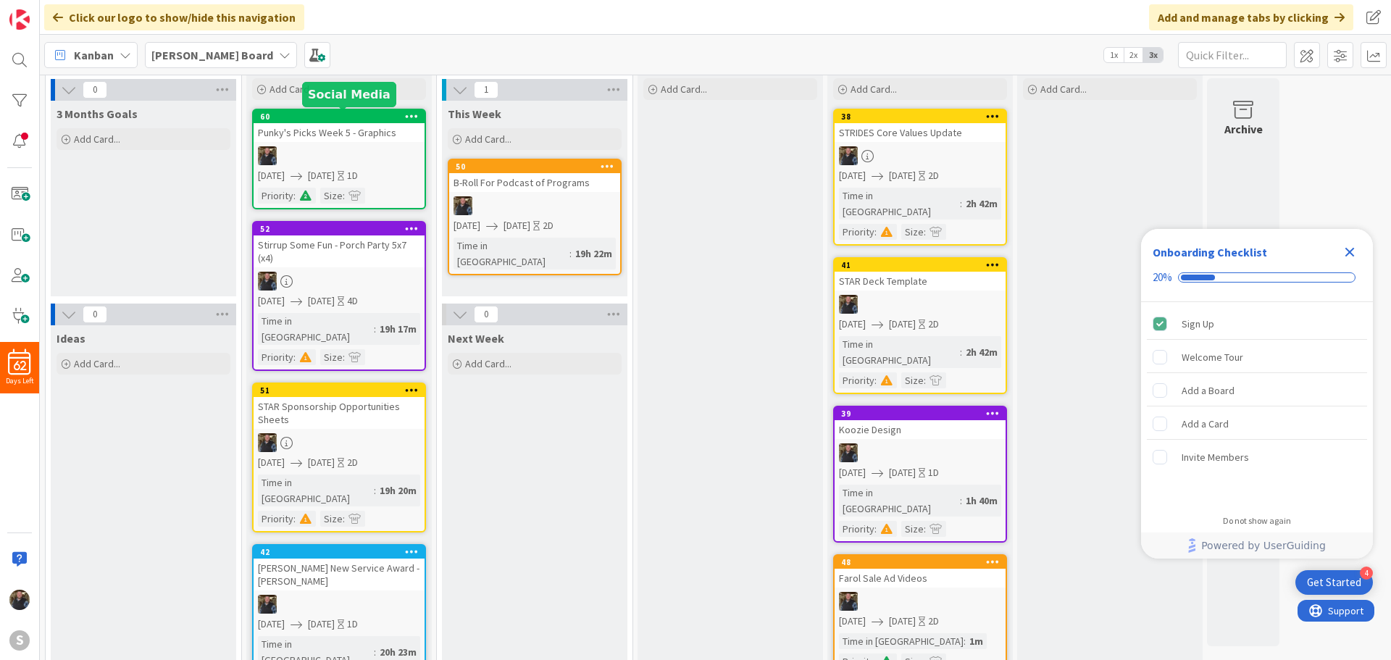
scroll to position [0, 0]
